Goal: Transaction & Acquisition: Purchase product/service

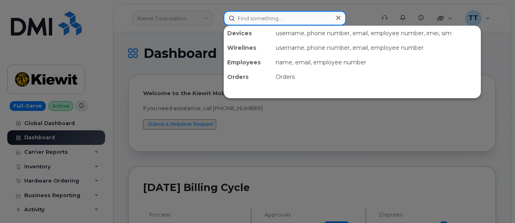
click at [256, 16] on input at bounding box center [284, 18] width 122 height 15
paste input "[PHONE_NUMBER]"
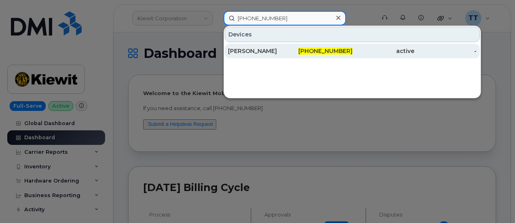
type input "[PHONE_NUMBER]"
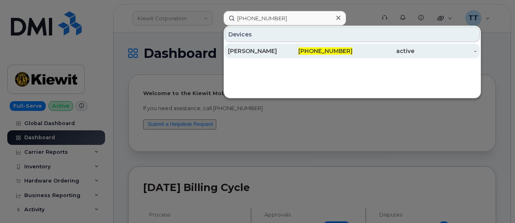
click at [276, 49] on div "[PERSON_NAME]" at bounding box center [259, 51] width 62 height 8
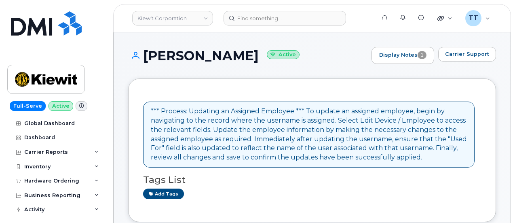
click at [165, 51] on h1 "Keith Ramick Active" at bounding box center [247, 55] width 239 height 14
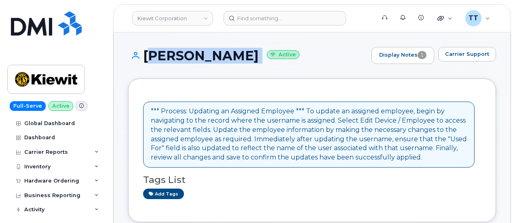
click at [165, 51] on h1 "Keith Ramick Active" at bounding box center [247, 55] width 239 height 14
copy h1 "[PERSON_NAME]"
click at [181, 76] on div "Keith Ramick Active Display Notes 1 Carrier Support" at bounding box center [312, 63] width 368 height 32
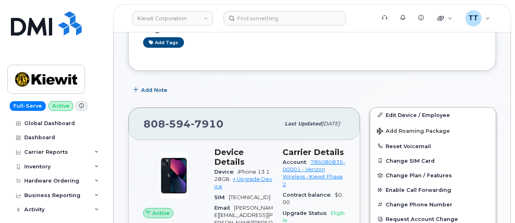
scroll to position [202, 0]
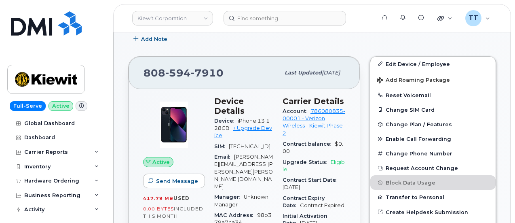
click at [196, 72] on span "7910" at bounding box center [207, 73] width 33 height 12
copy span "808 594 7910"
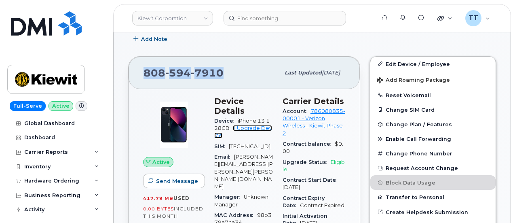
click at [244, 125] on link "+ Upgrade Device" at bounding box center [243, 131] width 58 height 13
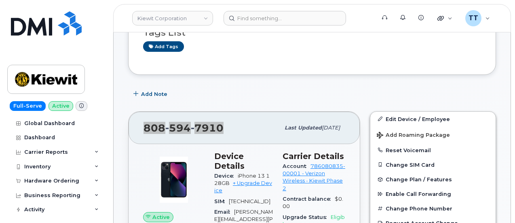
scroll to position [121, 0]
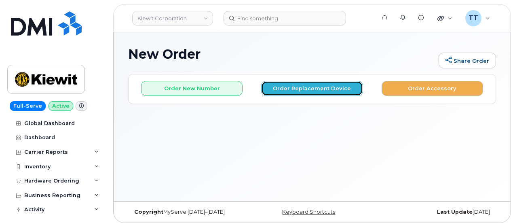
click at [308, 91] on button "Order Replacement Device" at bounding box center [311, 88] width 101 height 15
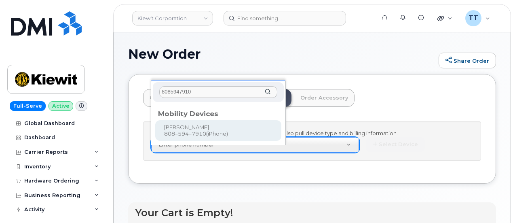
type input "8085947910"
type input "1172341"
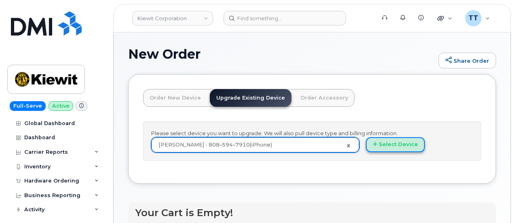
click at [366, 149] on button "Select Device" at bounding box center [395, 144] width 59 height 15
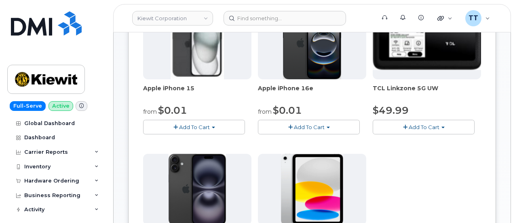
scroll to position [162, 0]
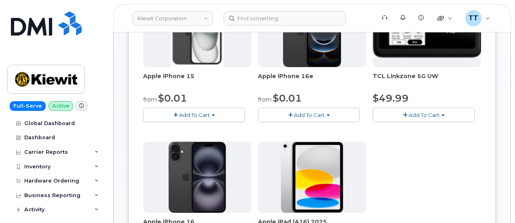
click at [179, 114] on span "Add To Cart" at bounding box center [194, 115] width 31 height 6
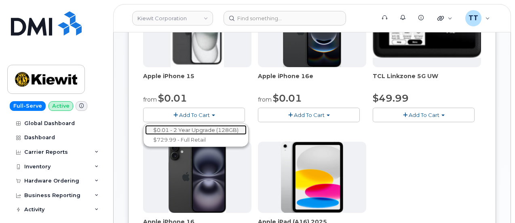
click at [190, 126] on link "$0.01 - 2 Year Upgrade (128GB)" at bounding box center [195, 130] width 101 height 10
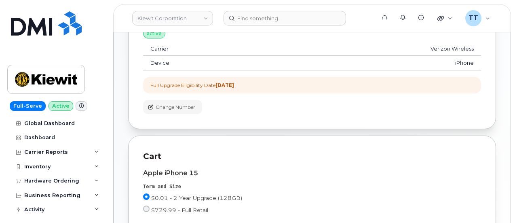
scroll to position [234, 0]
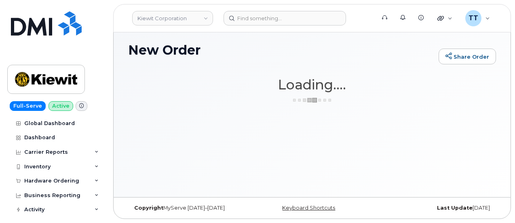
scroll to position [4, 0]
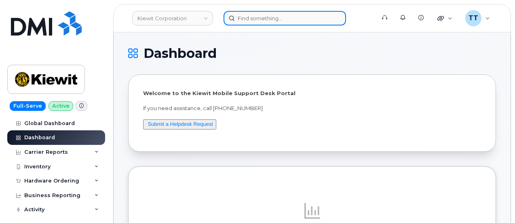
click at [255, 18] on input at bounding box center [284, 18] width 122 height 15
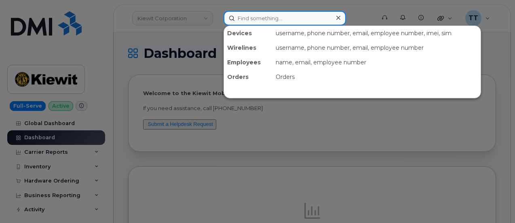
paste input "[PERSON_NAME]"
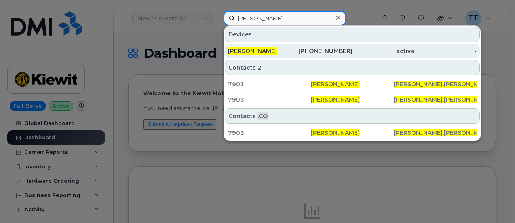
type input "[PERSON_NAME]"
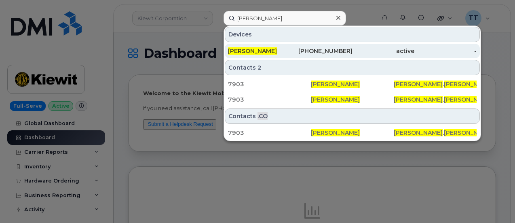
click at [274, 47] on div "[PERSON_NAME]" at bounding box center [259, 51] width 62 height 8
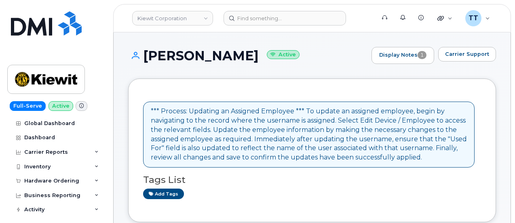
scroll to position [162, 0]
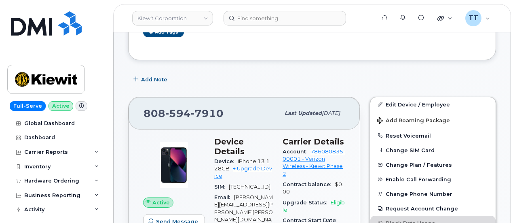
click at [182, 112] on span "594" at bounding box center [177, 113] width 25 height 12
copy span "808 594 7910"
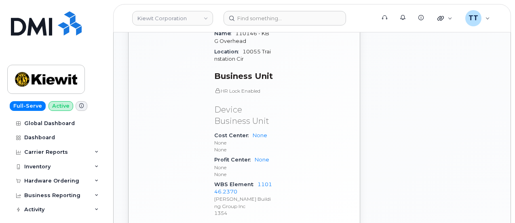
scroll to position [566, 0]
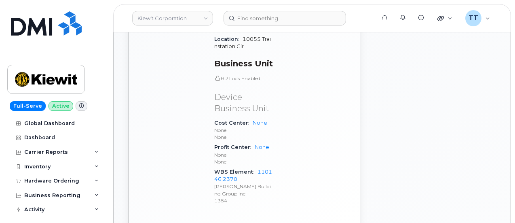
click at [233, 168] on span "WBS Element" at bounding box center [235, 171] width 43 height 6
copy div "WBS Element 110146.2370"
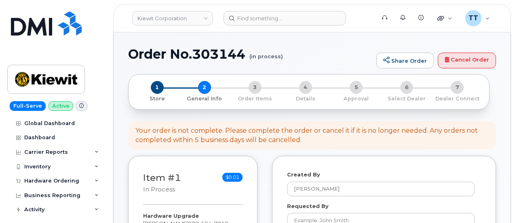
select select
click at [167, 55] on h1 "Order No.303144 (in process)" at bounding box center [250, 54] width 244 height 14
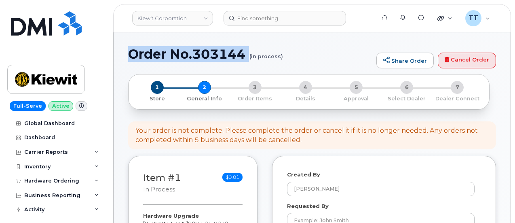
copy h1 "Order No.303144"
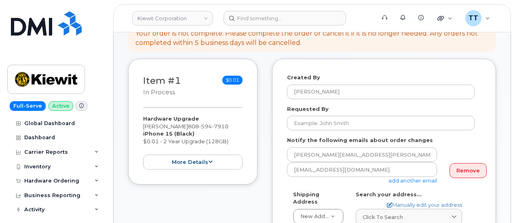
scroll to position [121, 0]
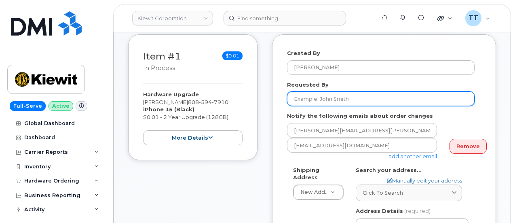
click at [325, 99] on input "Requested By" at bounding box center [380, 98] width 187 height 15
click at [337, 97] on input "Requested By" at bounding box center [380, 98] width 187 height 15
paste input "[PERSON_NAME]"
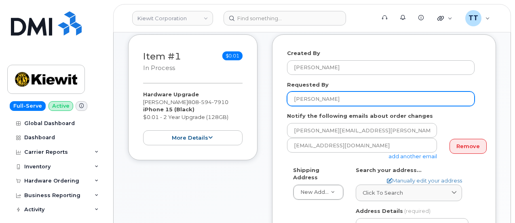
type input "[PERSON_NAME]"
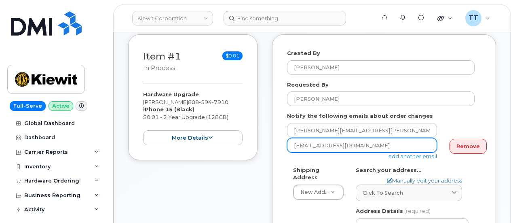
click at [327, 145] on input "ttedesco@dminc.com" at bounding box center [362, 145] width 150 height 15
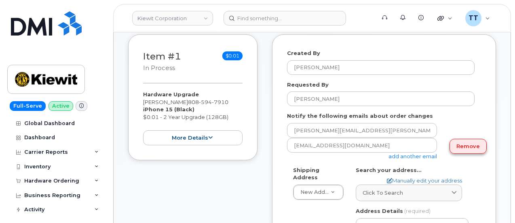
click at [465, 151] on link "Remove" at bounding box center [467, 146] width 37 height 15
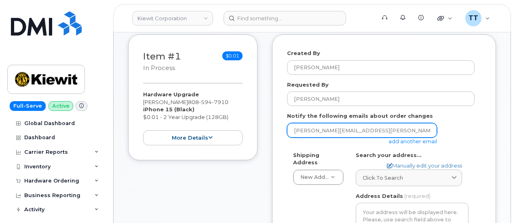
click at [329, 131] on input "[PERSON_NAME][EMAIL_ADDRESS][PERSON_NAME][PERSON_NAME][DOMAIN_NAME]" at bounding box center [362, 130] width 150 height 15
paste input "[PERSON_NAME][EMAIL_ADDRESS][PERSON_NAME][PERSON_NAME][DOMAIN_NAME]"
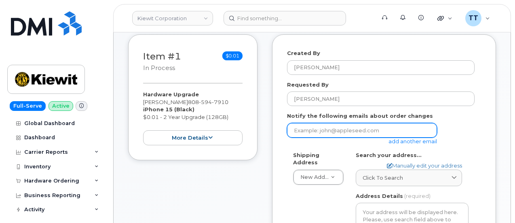
type input "[PERSON_NAME][EMAIL_ADDRESS][PERSON_NAME][PERSON_NAME][DOMAIN_NAME]"
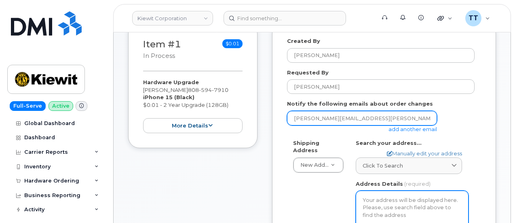
scroll to position [202, 0]
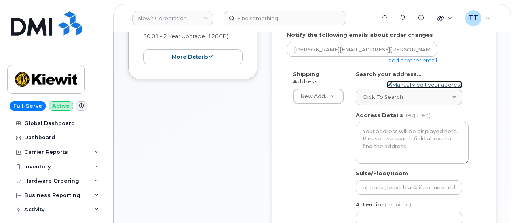
click at [402, 82] on link "Manually edit your address" at bounding box center [424, 85] width 75 height 8
select select
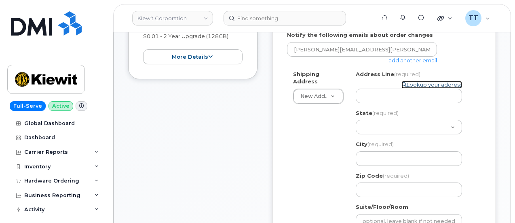
click at [418, 85] on link "Lookup your address" at bounding box center [431, 85] width 61 height 8
select select
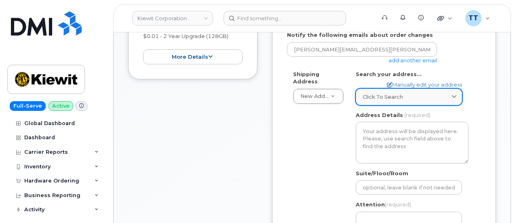
click at [394, 98] on span "Click to search" at bounding box center [382, 97] width 40 height 8
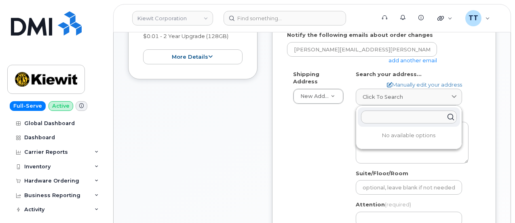
paste input "33930 Weyerhaeuser Way S #300 Federal Way, WA 98001"
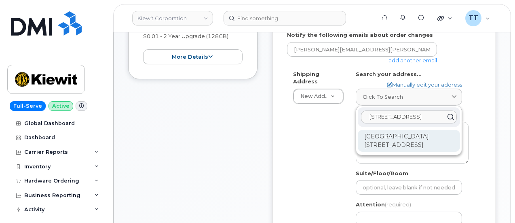
type input "33930 Weyerhaeuser Way S #300 Federal Way, WA 98001"
click at [387, 143] on div "33930 Weyerhaeuser Way S Ste 300 Federal Way WA 98001-9772" at bounding box center [409, 141] width 102 height 22
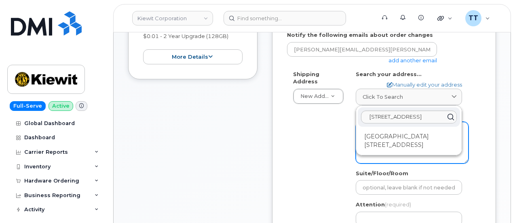
select select
type textarea "33930 Weyerhaeuser Way S Ste 300 FEDERAL WAY WA 98001-9772 UNITED STATES"
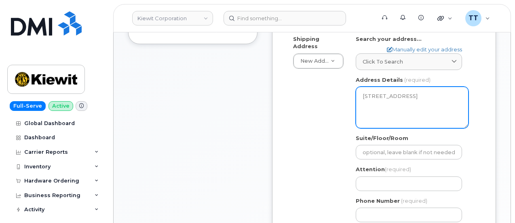
scroll to position [283, 0]
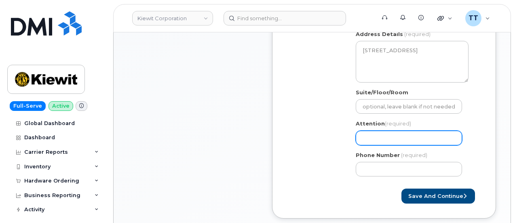
click at [398, 138] on input "Attention (required)" at bounding box center [409, 138] width 106 height 15
click at [389, 140] on input "Attention (required)" at bounding box center [409, 138] width 106 height 15
paste input "CS0812451"
select select
type input "CS0812451"
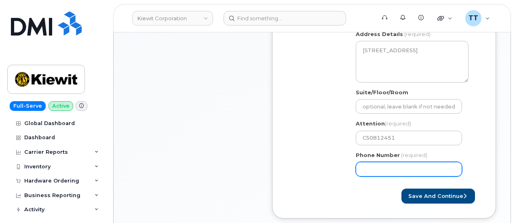
click at [394, 168] on input "Phone Number" at bounding box center [409, 169] width 106 height 15
paste input "8085947910"
select select
type input "8085947910"
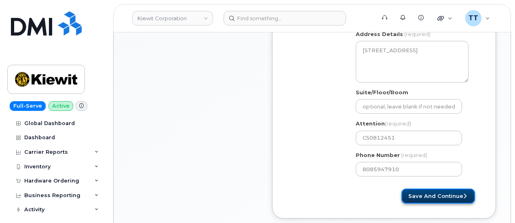
click at [418, 194] on button "Save and Continue" at bounding box center [438, 195] width 74 height 15
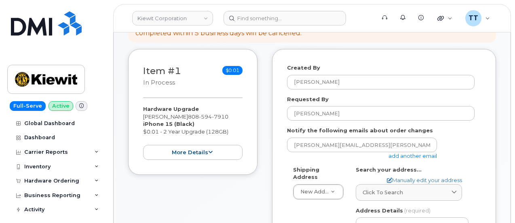
scroll to position [40, 0]
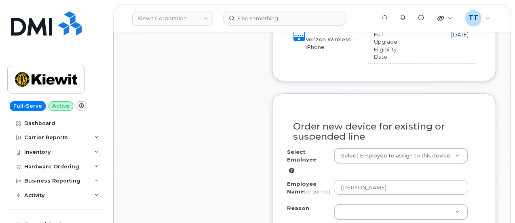
scroll to position [404, 0]
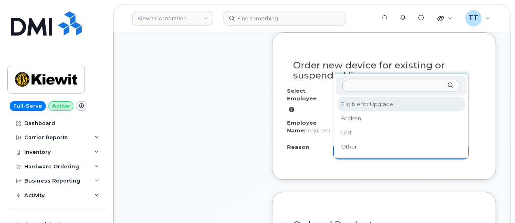
select select "eligible_for_upgrade"
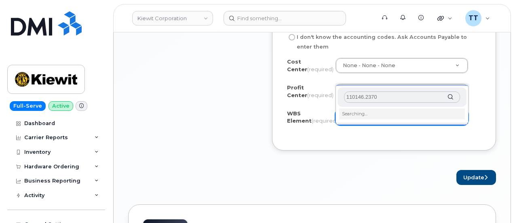
scroll to position [808, 0]
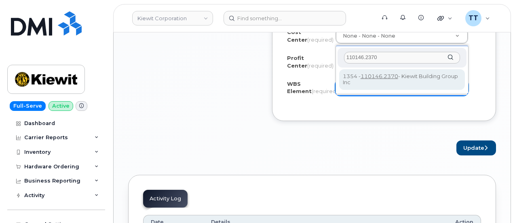
type input "110146.2370"
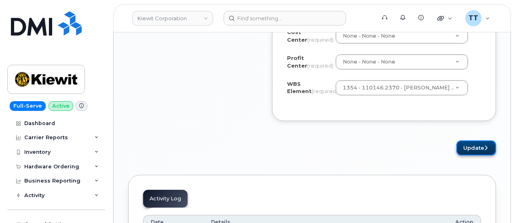
click at [467, 155] on button "Update" at bounding box center [476, 147] width 40 height 15
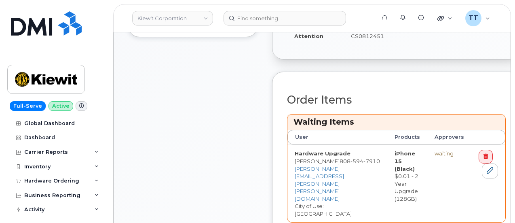
scroll to position [323, 0]
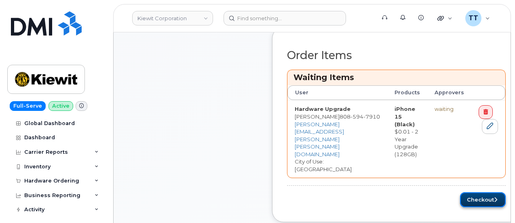
click at [473, 192] on button "Checkout" at bounding box center [483, 199] width 46 height 15
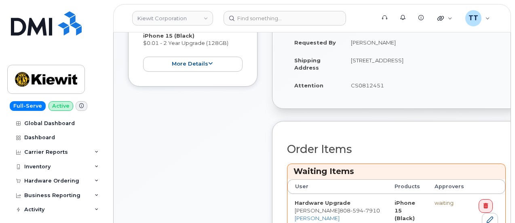
scroll to position [162, 0]
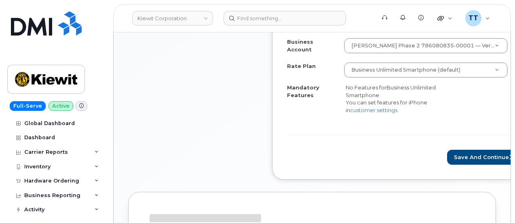
scroll to position [323, 0]
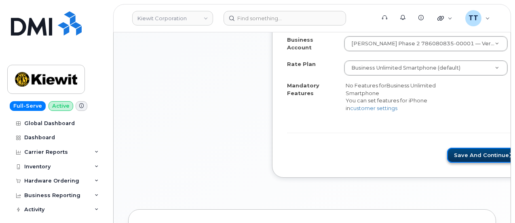
click at [447, 151] on button "Save and Continue" at bounding box center [484, 154] width 74 height 15
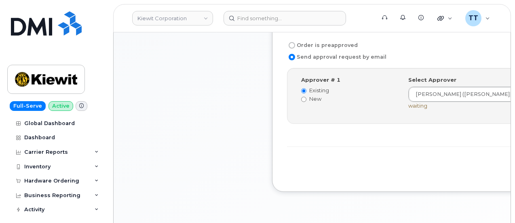
scroll to position [323, 0]
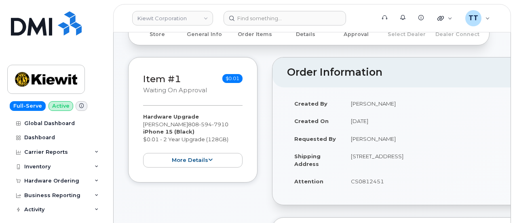
scroll to position [121, 0]
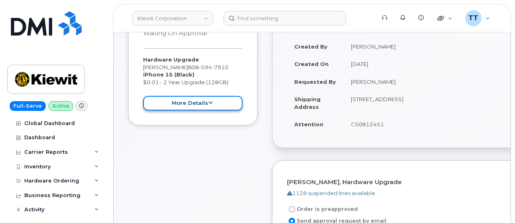
click at [187, 102] on button "more details" at bounding box center [192, 103] width 99 height 15
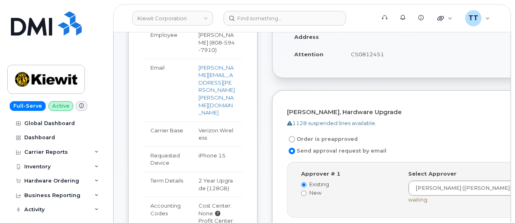
scroll to position [40, 0]
